Goal: Ask a question: Seek information or help from site administrators or community

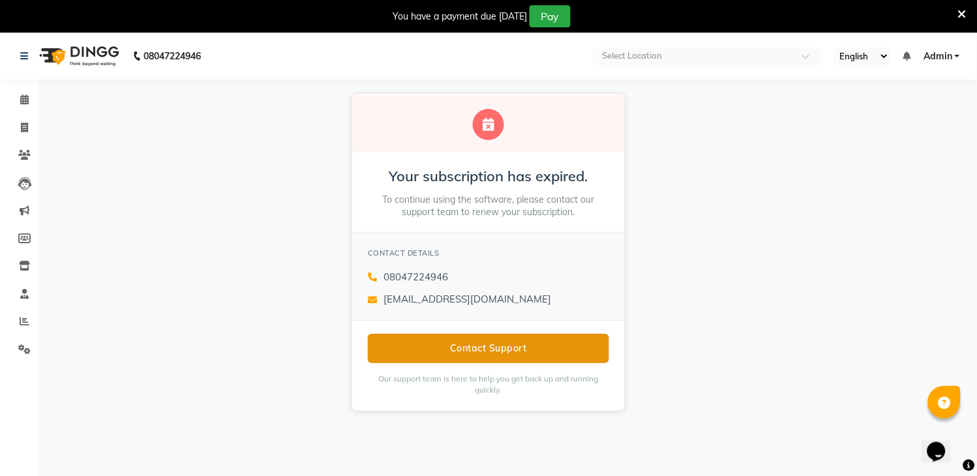
click at [439, 342] on button "Contact Support" at bounding box center [488, 348] width 241 height 29
